Goal: Task Accomplishment & Management: Use online tool/utility

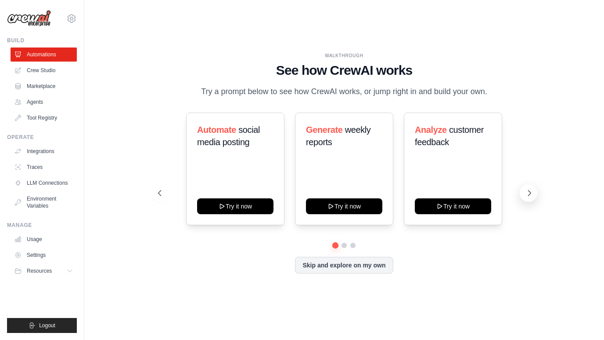
click at [525, 194] on button at bounding box center [529, 193] width 18 height 18
click at [442, 135] on h3 "Analyze customer feedback" at bounding box center [453, 135] width 76 height 25
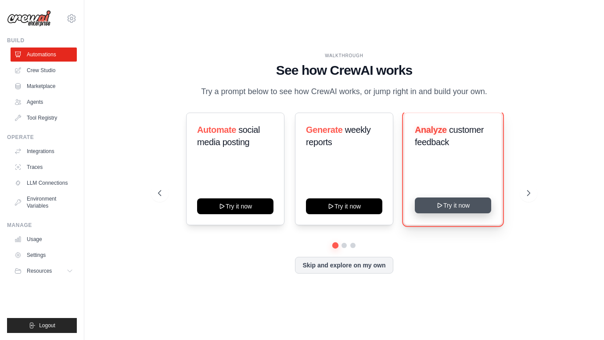
click at [444, 206] on button "Try it now" at bounding box center [453, 205] width 76 height 16
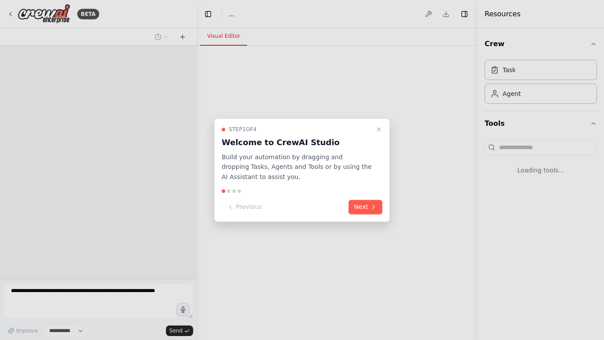
select select "****"
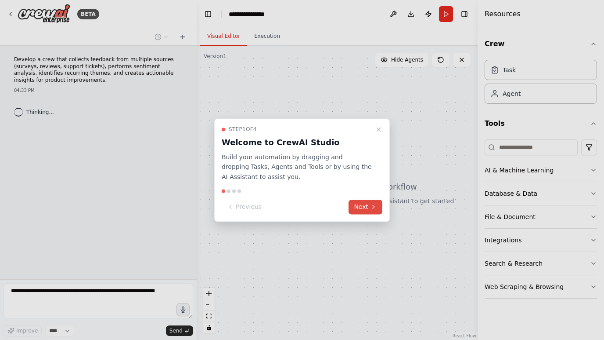
click at [371, 205] on icon at bounding box center [373, 206] width 7 height 7
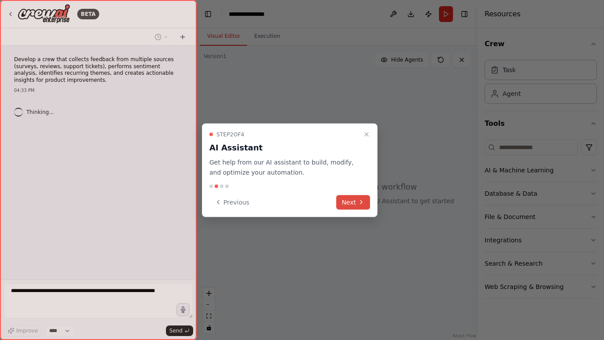
click at [369, 204] on button "Next" at bounding box center [354, 202] width 34 height 14
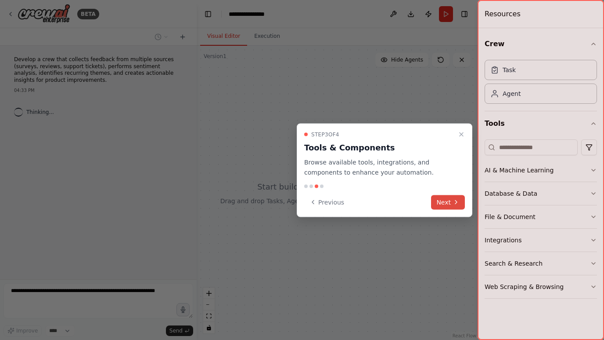
click at [437, 203] on button "Next" at bounding box center [448, 202] width 34 height 14
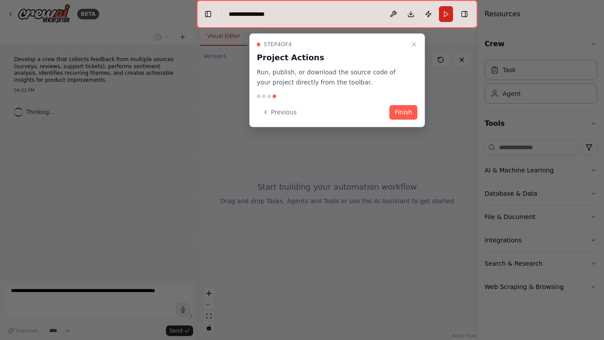
click at [408, 121] on div "Step 4 of 4 Project Actions Run, publish, or download the source code of your p…" at bounding box center [338, 80] width 176 height 94
click at [405, 112] on button "Finish" at bounding box center [404, 112] width 28 height 14
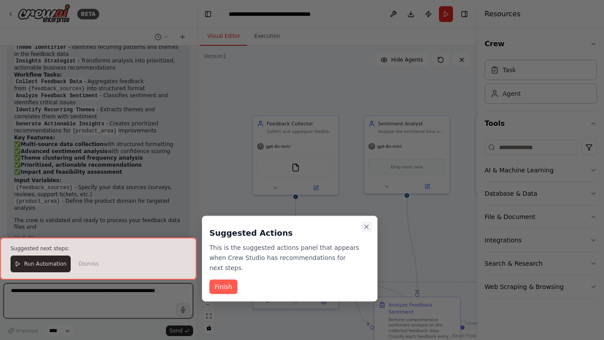
scroll to position [1041, 0]
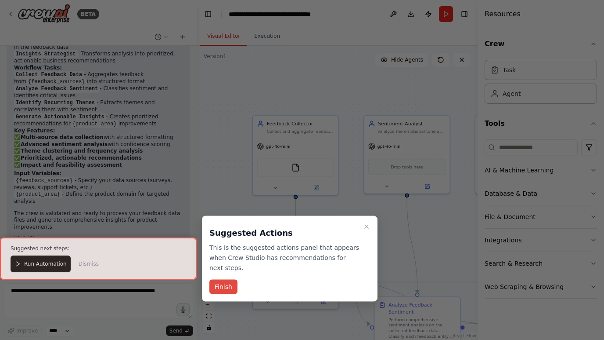
click at [229, 289] on button "Finish" at bounding box center [224, 286] width 28 height 14
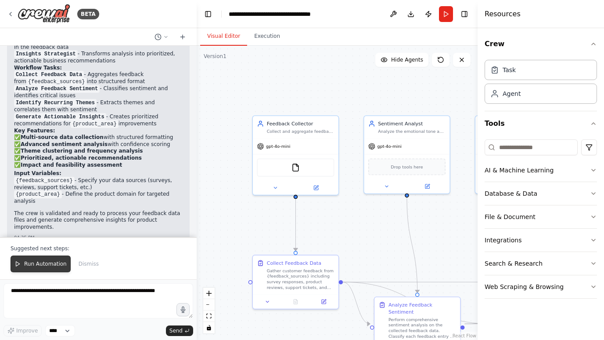
click at [29, 268] on button "Run Automation" at bounding box center [41, 263] width 60 height 17
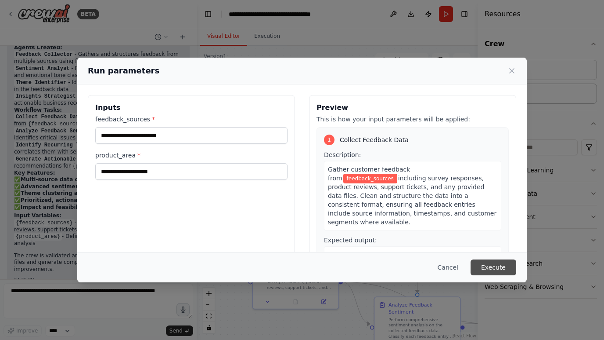
click at [492, 271] on button "Execute" at bounding box center [494, 267] width 46 height 16
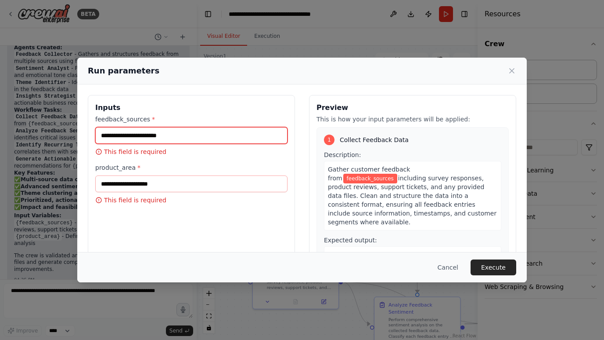
click at [170, 138] on input "feedback_sources *" at bounding box center [191, 135] width 192 height 17
click at [455, 265] on button "Cancel" at bounding box center [448, 267] width 35 height 16
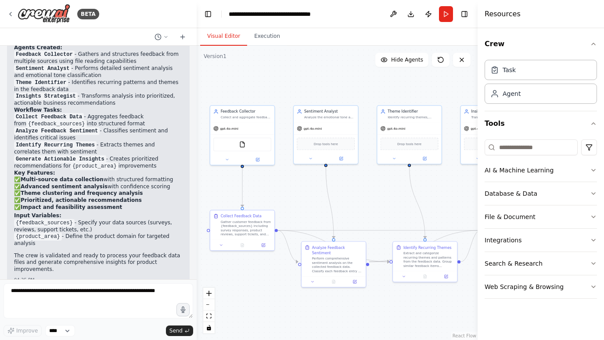
drag, startPoint x: 368, startPoint y: 238, endPoint x: 302, endPoint y: 192, distance: 80.3
click at [302, 192] on div ".deletable-edge-delete-btn { width: 20px; height: 20px; border: 0px solid #ffff…" at bounding box center [337, 193] width 281 height 294
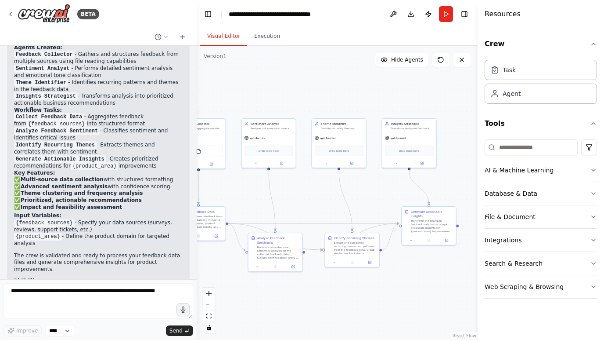
drag, startPoint x: 307, startPoint y: 200, endPoint x: 261, endPoint y: 195, distance: 46.3
click at [261, 195] on div ".deletable-edge-delete-btn { width: 20px; height: 20px; border: 0px solid #ffff…" at bounding box center [337, 193] width 281 height 294
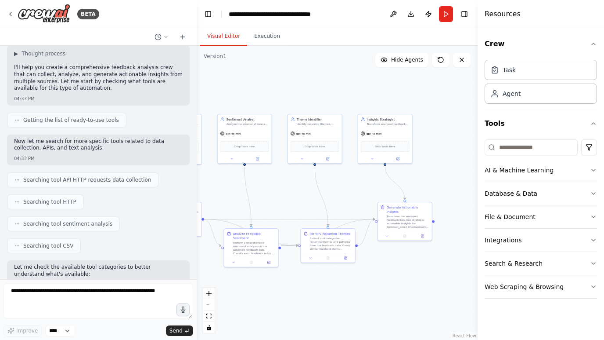
scroll to position [0, 0]
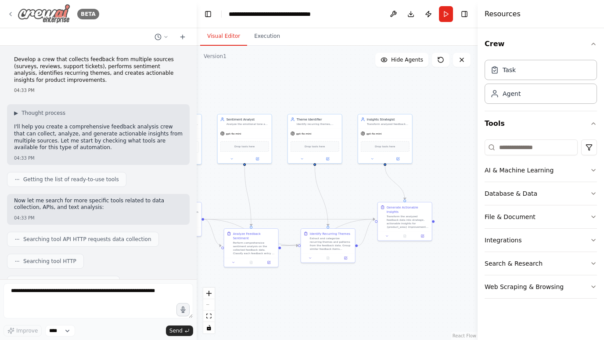
click at [53, 12] on img at bounding box center [44, 14] width 53 height 20
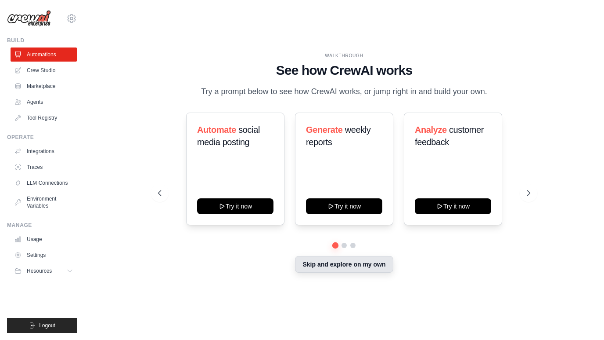
click at [323, 266] on button "Skip and explore on my own" at bounding box center [344, 264] width 98 height 17
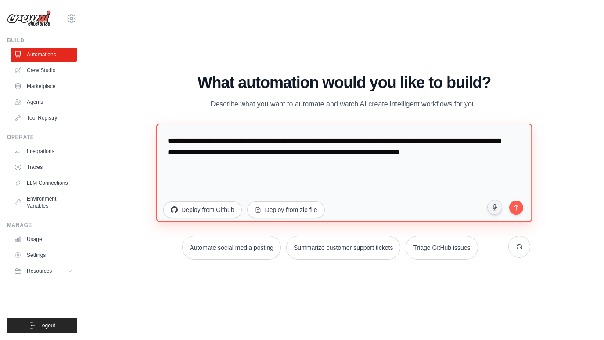
click at [183, 172] on textarea "**********" at bounding box center [344, 172] width 376 height 98
click at [253, 141] on textarea "**********" at bounding box center [344, 172] width 376 height 98
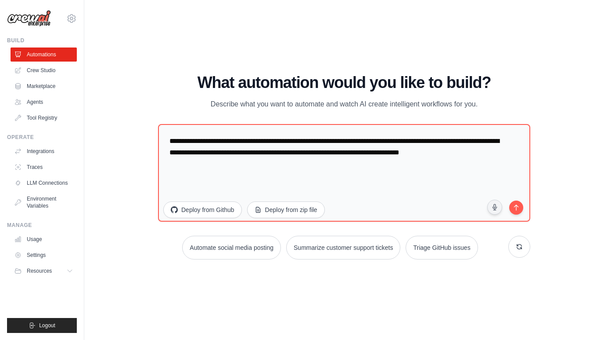
click at [260, 105] on p "Describe what you want to automate and watch AI create intelligent workflows fo…" at bounding box center [344, 103] width 295 height 11
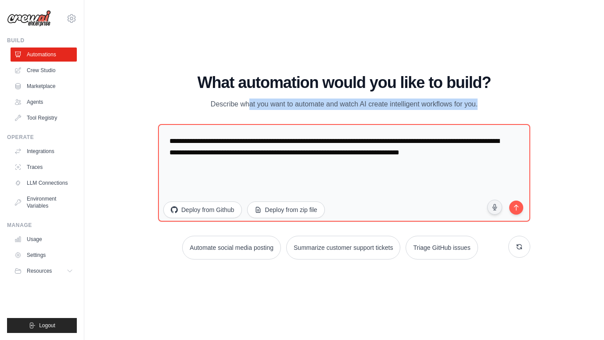
click at [260, 105] on p "Describe what you want to automate and watch AI create intelligent workflows fo…" at bounding box center [344, 103] width 295 height 11
copy div "Describe what you want to automate and watch AI create intelligent workflows fo…"
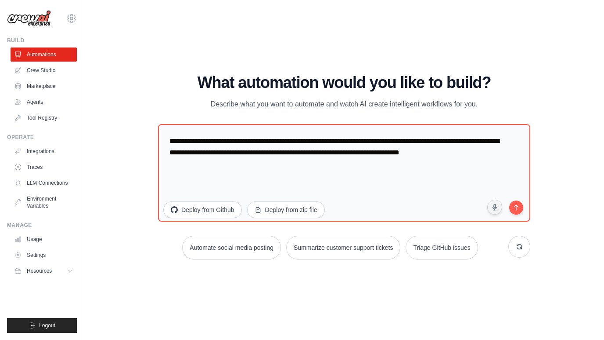
click at [192, 60] on div "WALKTHROUGH See how [PERSON_NAME] works Try a prompt below to see how [PERSON_N…" at bounding box center [344, 170] width 492 height 322
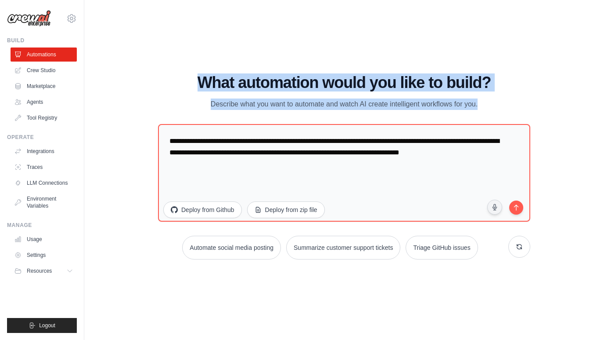
drag, startPoint x: 202, startPoint y: 80, endPoint x: 496, endPoint y: 119, distance: 296.4
click at [496, 119] on div "**********" at bounding box center [344, 166] width 373 height 185
copy div "What automation would you like to build? Describe what you want to automate and…"
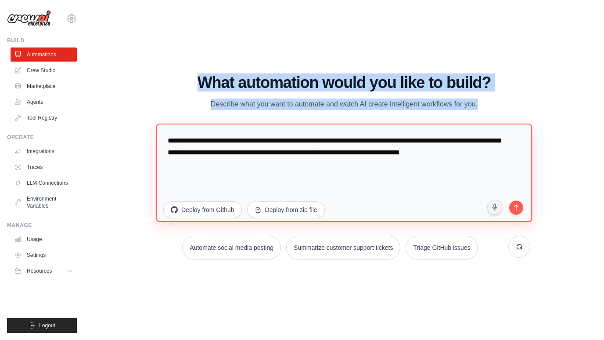
click at [321, 145] on textarea "**********" at bounding box center [344, 172] width 376 height 98
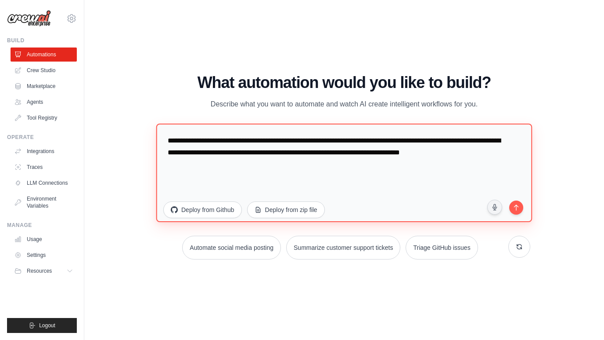
click at [321, 145] on textarea "**********" at bounding box center [344, 172] width 376 height 98
paste textarea
click at [407, 159] on textarea "**********" at bounding box center [344, 172] width 376 height 98
click at [425, 177] on textarea "**********" at bounding box center [344, 172] width 376 height 98
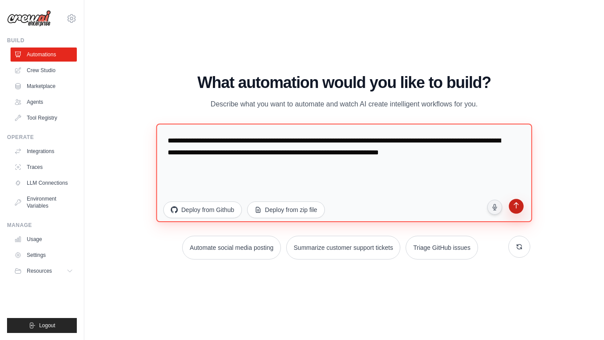
type textarea "**********"
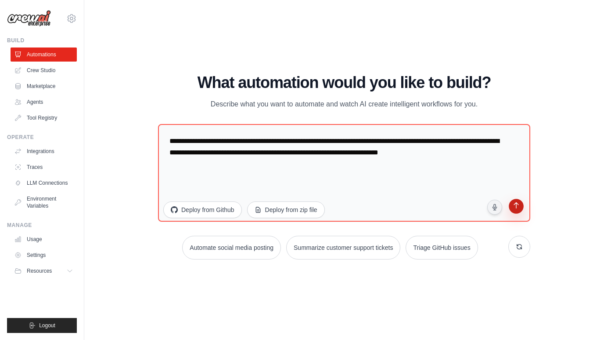
click at [520, 206] on icon "submit" at bounding box center [516, 206] width 8 height 8
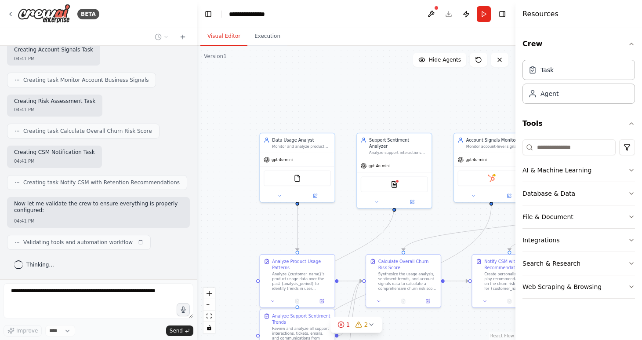
scroll to position [747, 0]
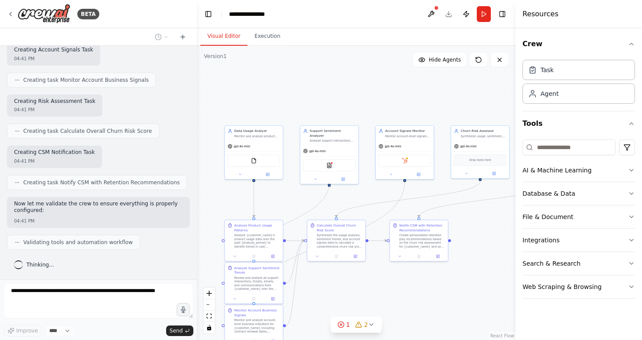
drag, startPoint x: 329, startPoint y: 235, endPoint x: 289, endPoint y: 190, distance: 60.3
click at [289, 190] on div ".deletable-edge-delete-btn { width: 20px; height: 20px; border: 0px solid #ffff…" at bounding box center [356, 193] width 319 height 294
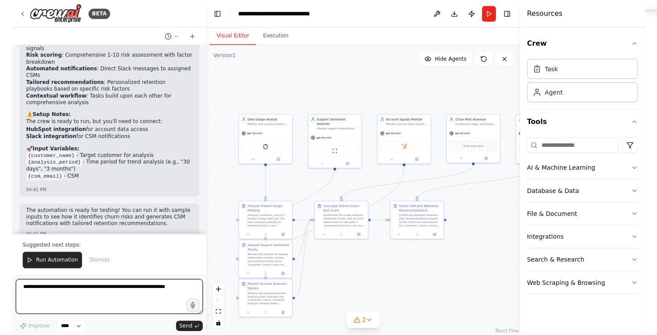
scroll to position [1455, 0]
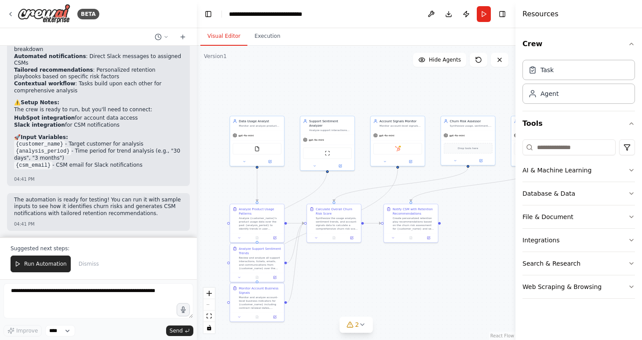
click at [80, 223] on div "04:41 PM" at bounding box center [98, 224] width 169 height 7
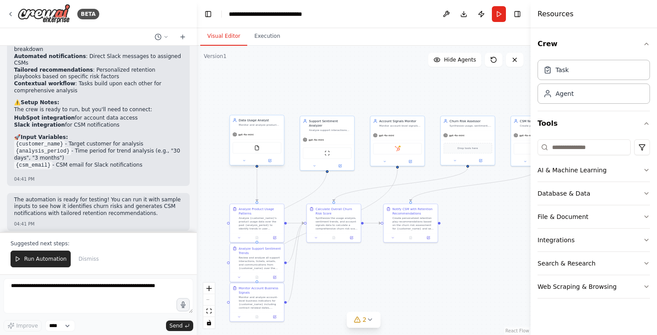
click at [263, 141] on div "FileReadTool" at bounding box center [257, 147] width 54 height 17
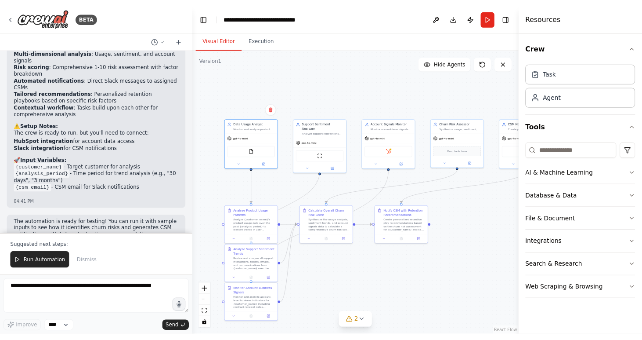
scroll to position [1434, 0]
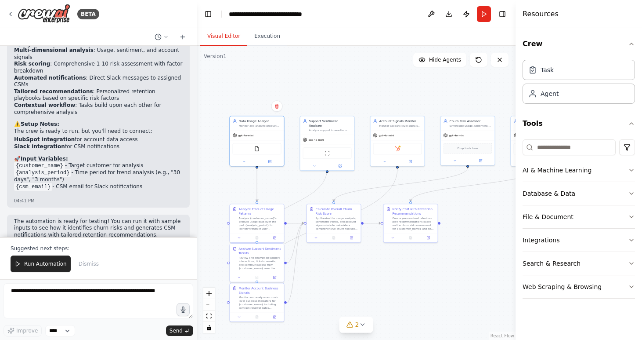
click at [472, 208] on div ".deletable-edge-delete-btn { width: 20px; height: 20px; border: 0px solid #ffff…" at bounding box center [356, 193] width 319 height 294
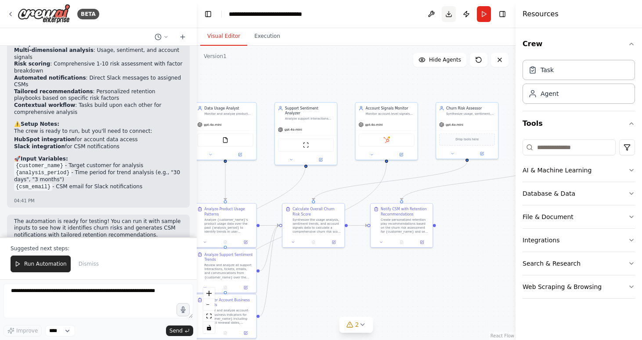
click at [448, 14] on button "Download" at bounding box center [449, 14] width 14 height 16
